Goal: Task Accomplishment & Management: Manage account settings

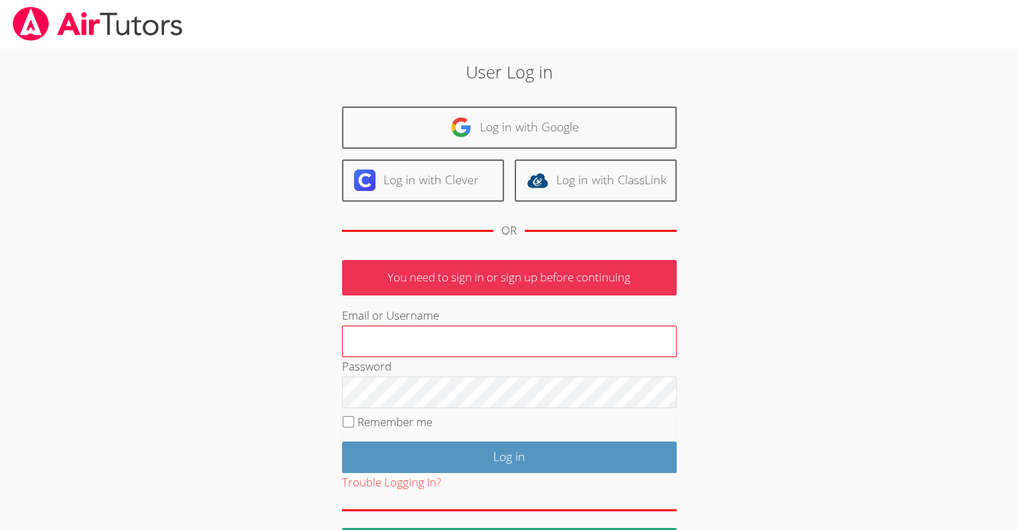
click at [414, 354] on input "Email or Username" at bounding box center [509, 341] width 335 height 32
click at [414, 354] on input "terigennaroa@" at bounding box center [509, 341] width 335 height 32
type input "[EMAIL_ADDRESS][DOMAIN_NAME]"
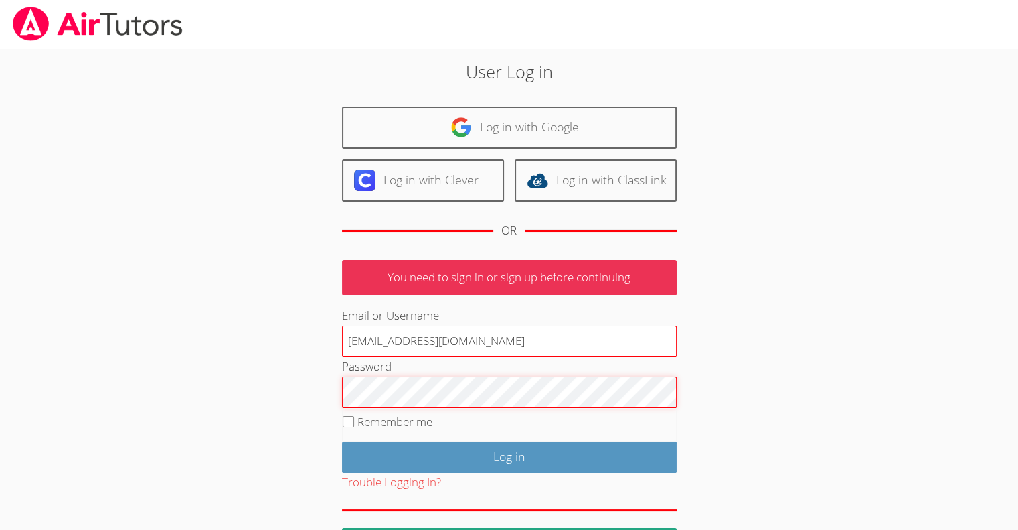
click at [342, 441] on input "Log in" at bounding box center [509, 456] width 335 height 31
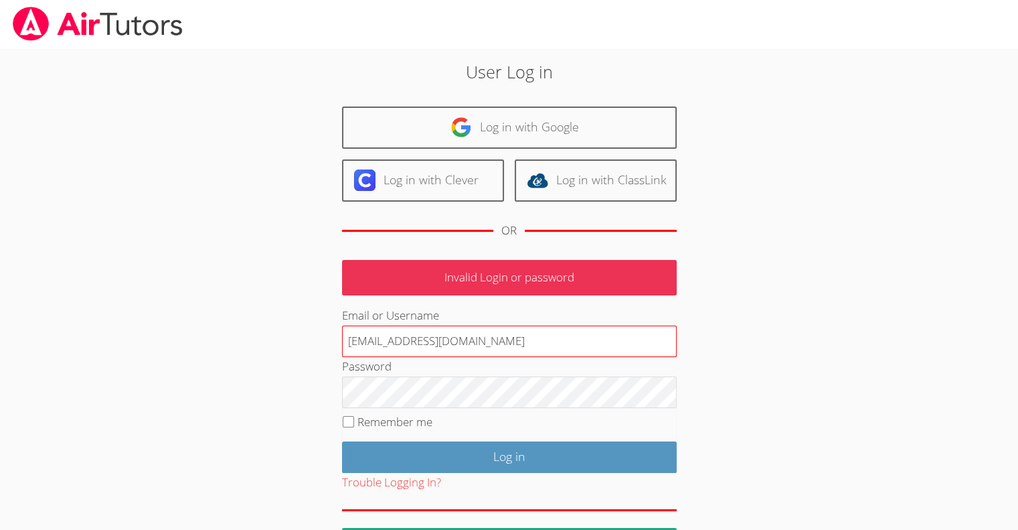
click at [412, 341] on input "[EMAIL_ADDRESS][DOMAIN_NAME]" at bounding box center [509, 341] width 335 height 32
type input "[EMAIL_ADDRESS][DOMAIN_NAME]"
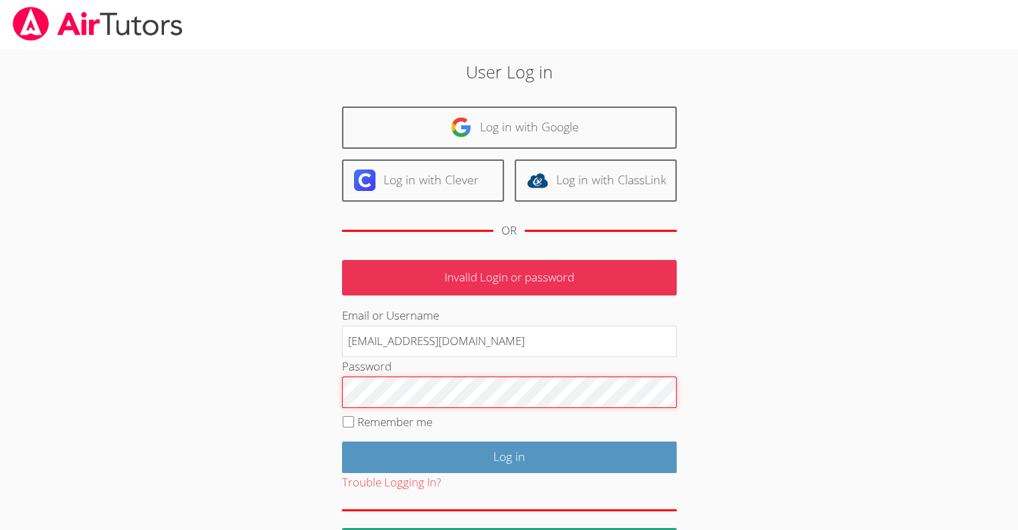
click at [342, 441] on input "Log in" at bounding box center [509, 456] width 335 height 31
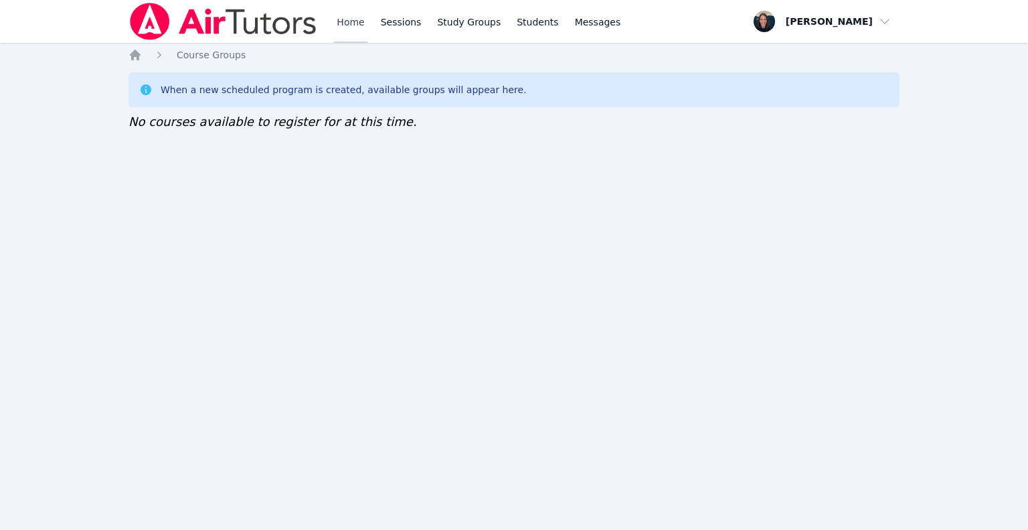
click at [339, 23] on link "Home" at bounding box center [350, 21] width 33 height 43
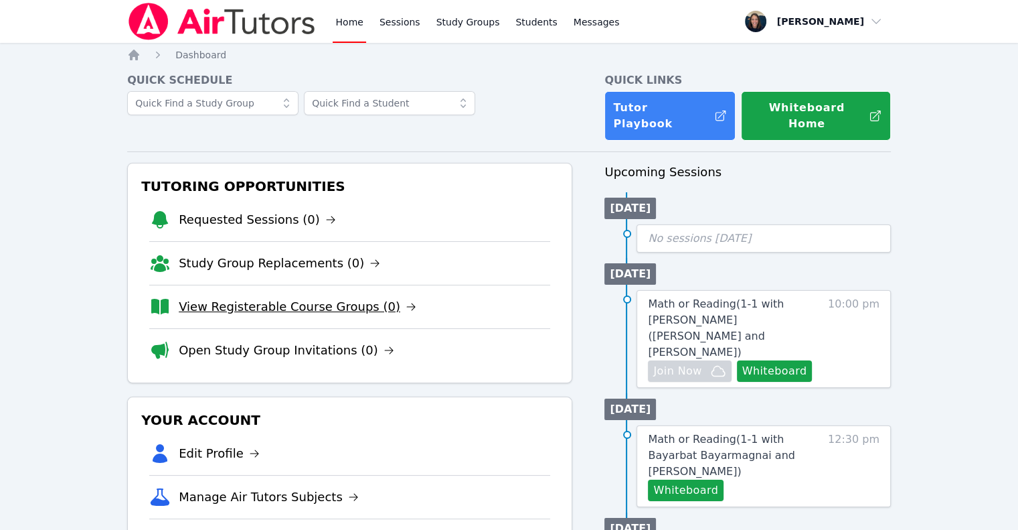
click at [274, 297] on link "View Registerable Course Groups (0)" at bounding box center [298, 306] width 238 height 19
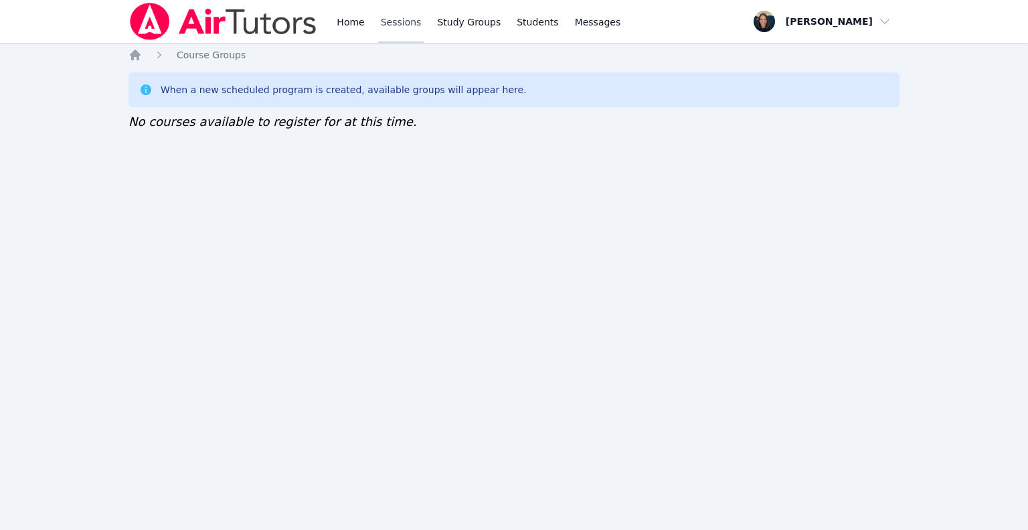
click at [383, 25] on link "Sessions" at bounding box center [401, 21] width 46 height 43
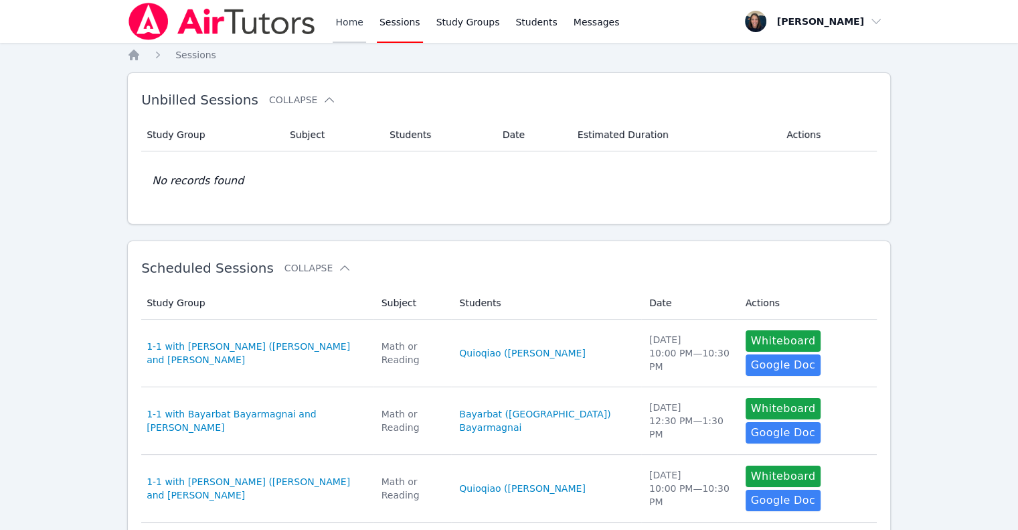
click at [345, 21] on link "Home" at bounding box center [349, 21] width 33 height 43
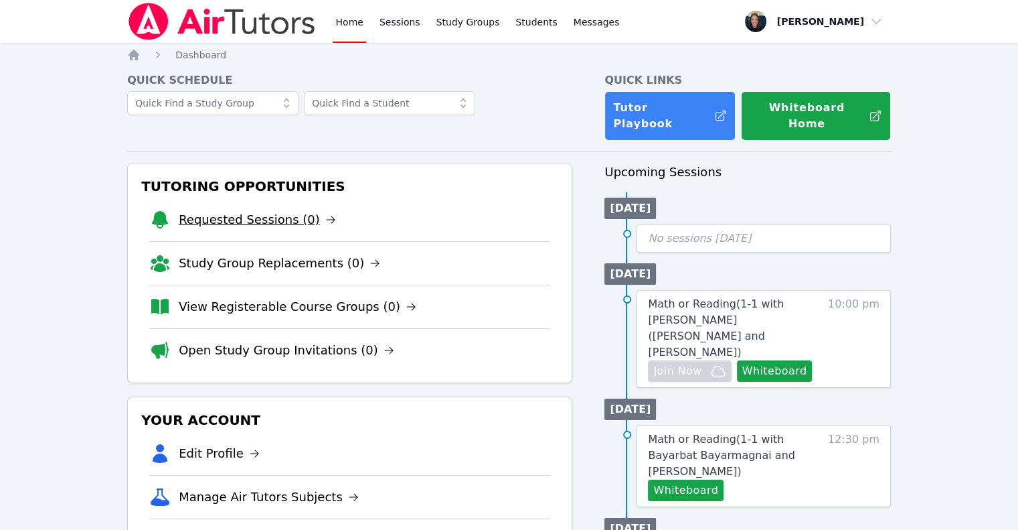
click at [220, 210] on link "Requested Sessions (0)" at bounding box center [257, 219] width 157 height 19
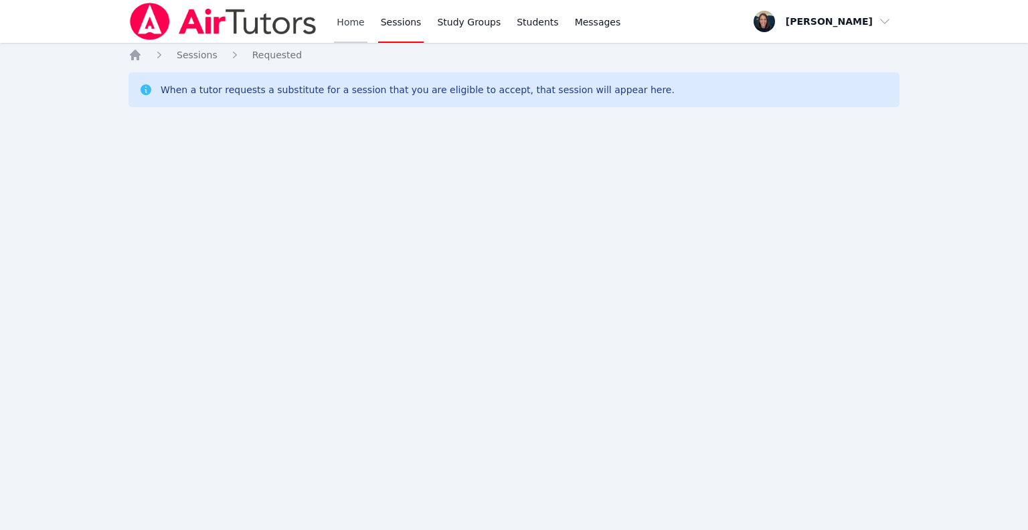
click at [348, 29] on link "Home" at bounding box center [350, 21] width 33 height 43
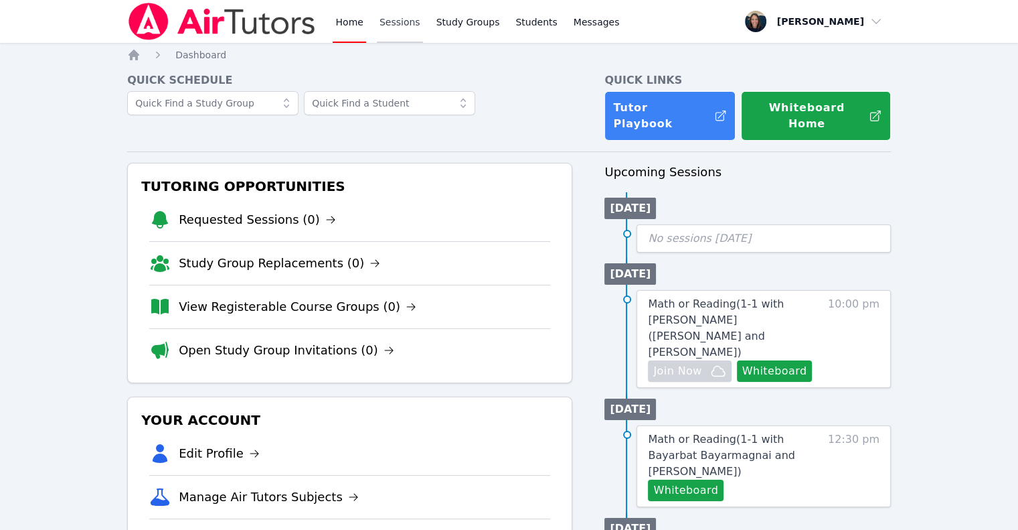
click at [407, 21] on link "Sessions" at bounding box center [400, 21] width 46 height 43
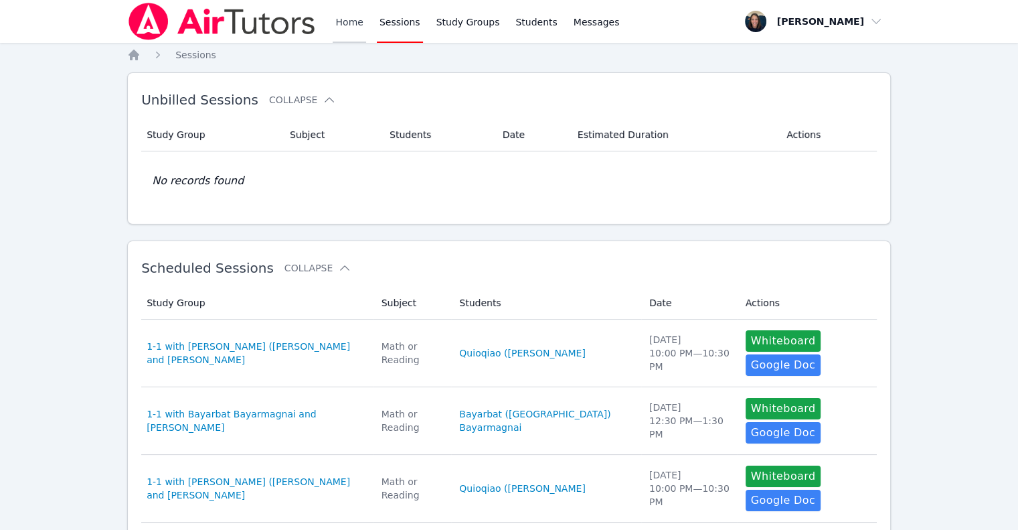
click at [337, 35] on link "Home" at bounding box center [349, 21] width 33 height 43
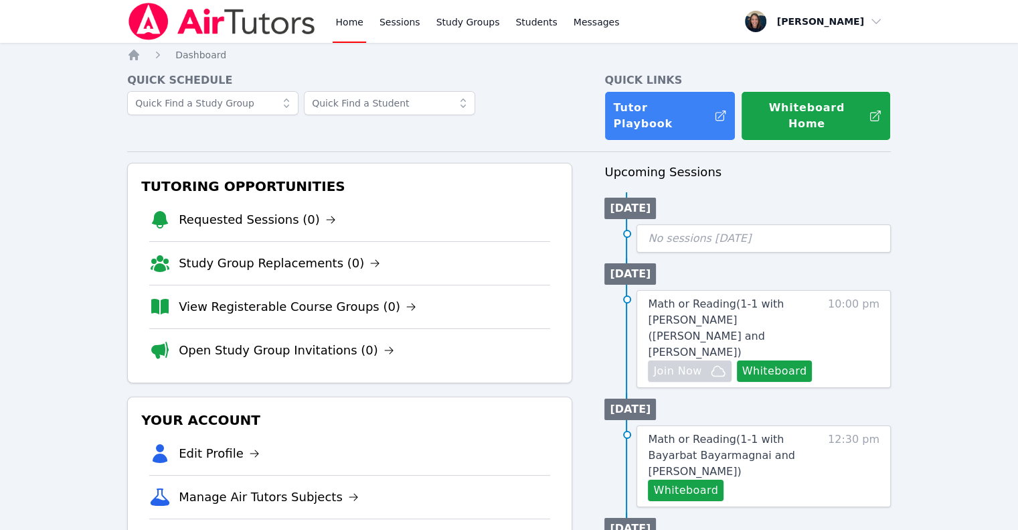
click at [273, 299] on li "View Registerable Course Groups (0)" at bounding box center [349, 307] width 401 height 44
click at [273, 297] on link "View Registerable Course Groups (0)" at bounding box center [298, 306] width 238 height 19
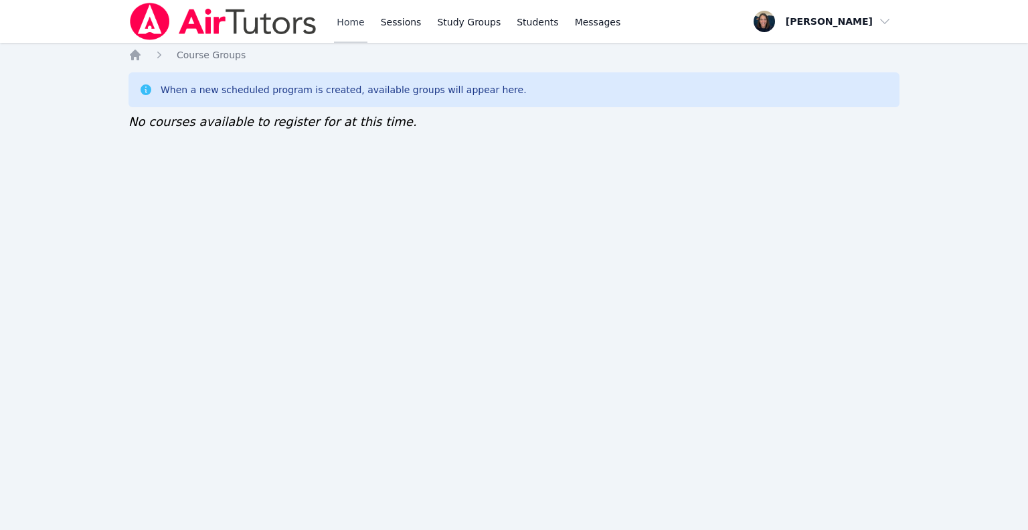
click at [348, 29] on link "Home" at bounding box center [350, 21] width 33 height 43
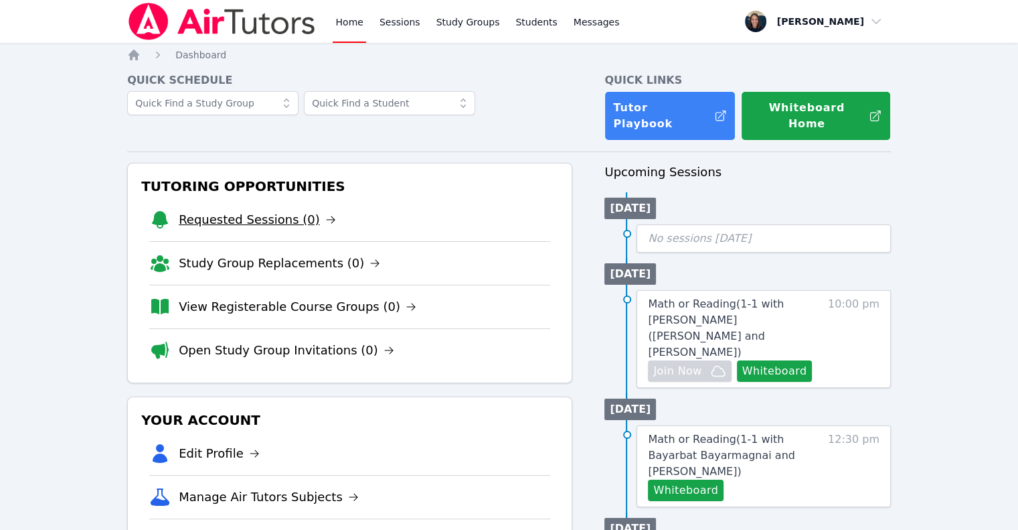
click at [267, 210] on link "Requested Sessions (0)" at bounding box center [257, 219] width 157 height 19
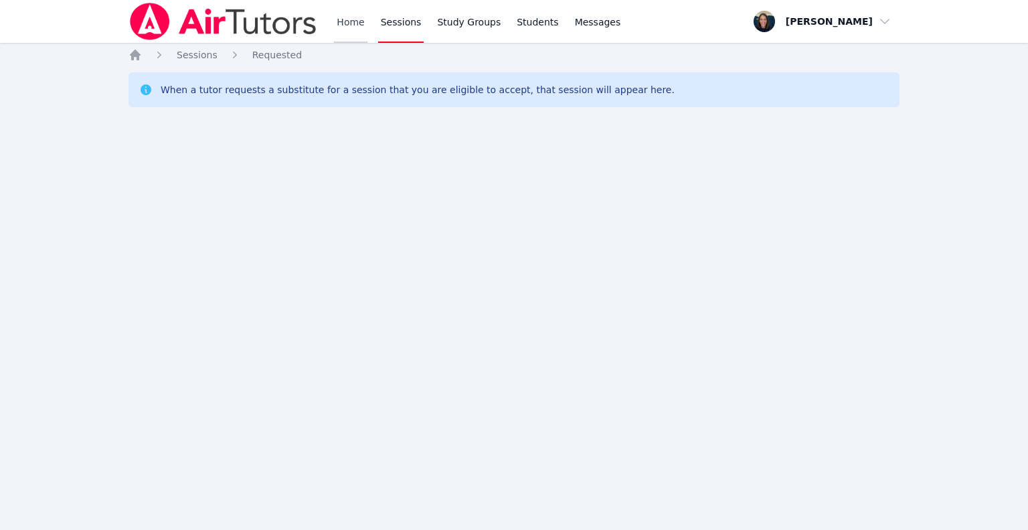
click at [341, 21] on link "Home" at bounding box center [350, 21] width 33 height 43
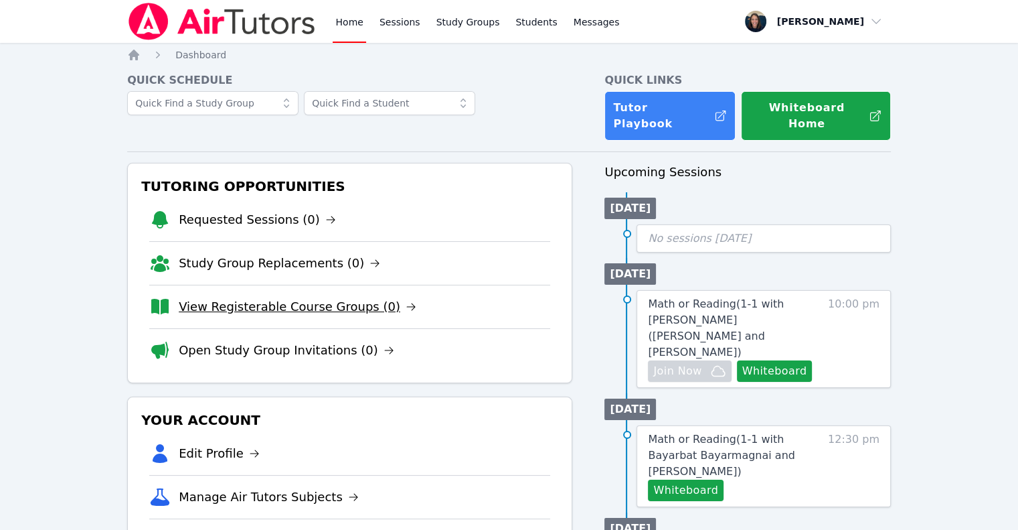
click at [270, 297] on link "View Registerable Course Groups (0)" at bounding box center [298, 306] width 238 height 19
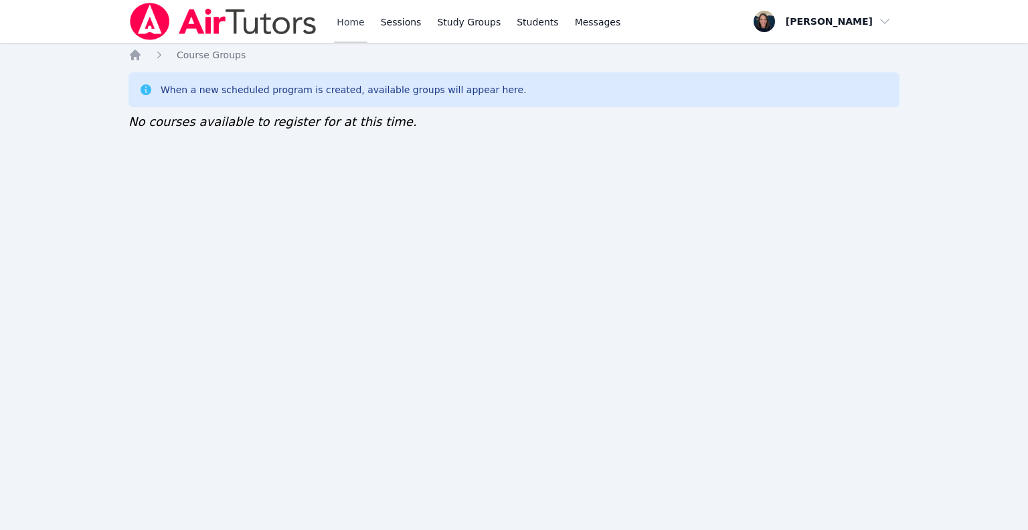
click at [364, 19] on link "Home" at bounding box center [350, 21] width 33 height 43
